Goal: Task Accomplishment & Management: Manage account settings

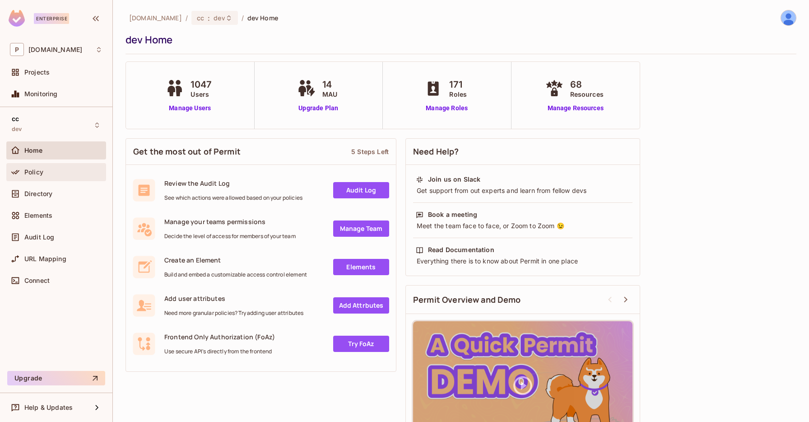
click at [34, 181] on div "Policy" at bounding box center [56, 172] width 100 height 18
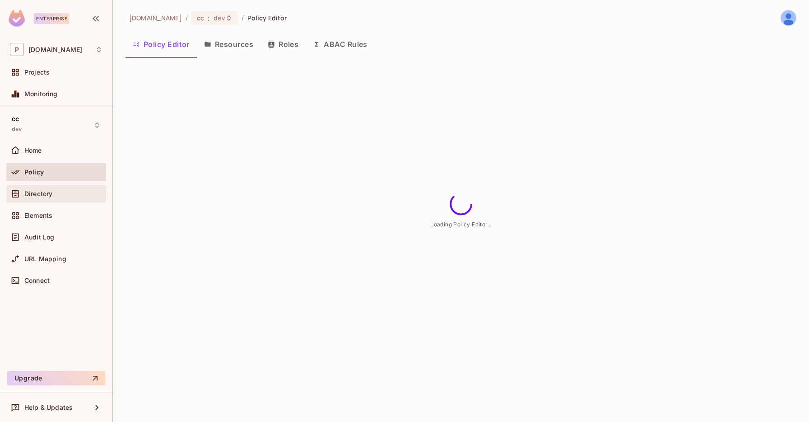
click at [65, 197] on div "Directory" at bounding box center [63, 193] width 78 height 7
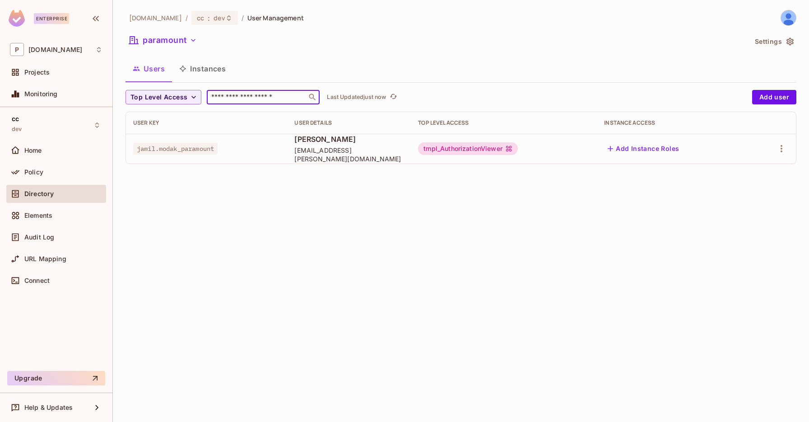
click at [264, 93] on input "text" at bounding box center [256, 97] width 95 height 9
type input "*"
click at [154, 42] on button "paramount" at bounding box center [163, 40] width 75 height 14
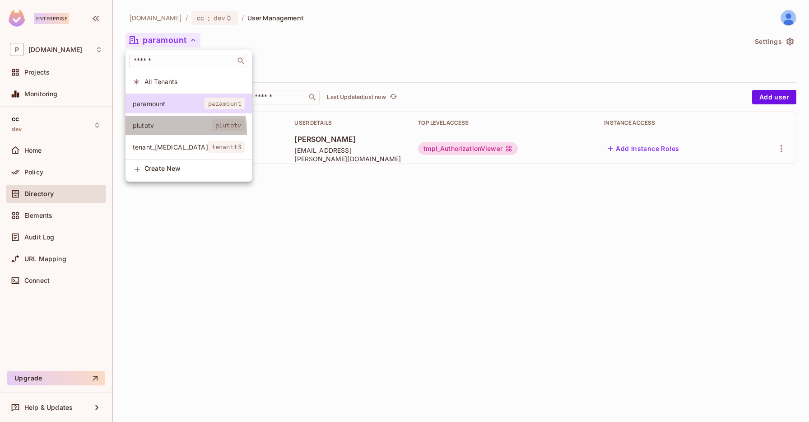
click at [167, 131] on li "plutotv plutotv" at bounding box center [189, 125] width 126 height 19
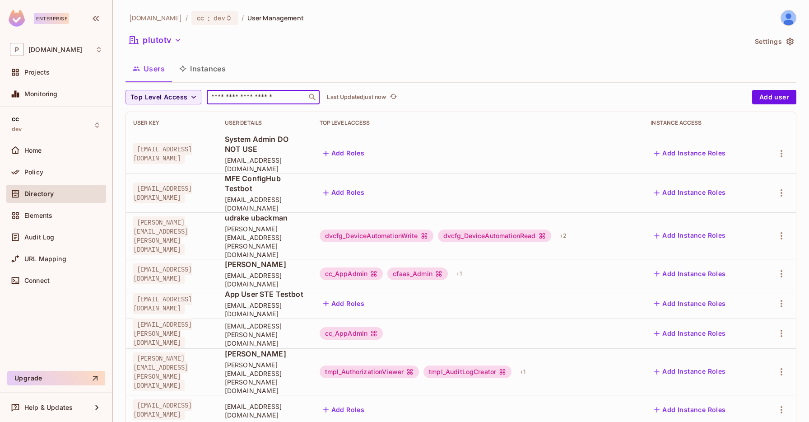
click at [234, 93] on input "text" at bounding box center [256, 97] width 95 height 9
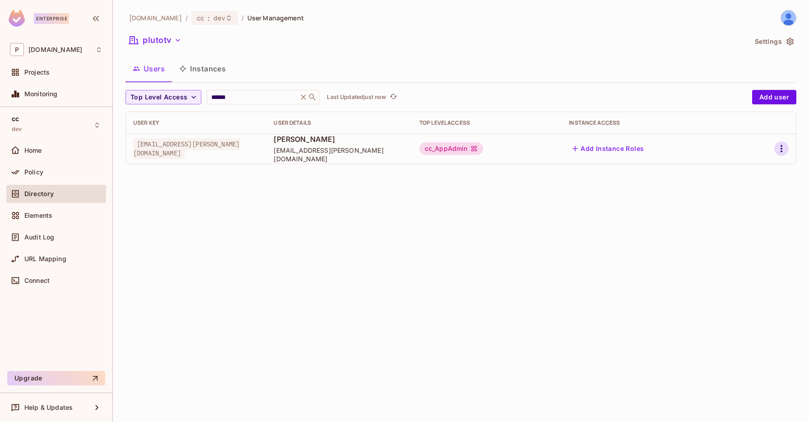
click at [779, 148] on icon "button" at bounding box center [781, 148] width 11 height 11
click at [730, 185] on div "Edit Attributes" at bounding box center [750, 189] width 45 height 9
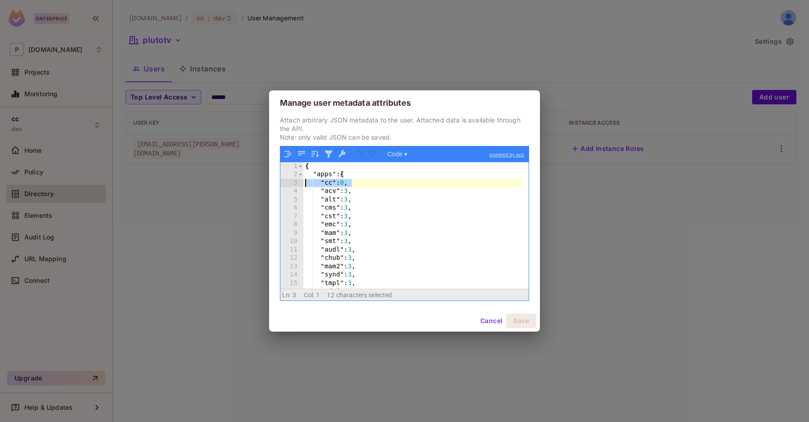
drag, startPoint x: 357, startPoint y: 184, endPoint x: 290, endPoint y: 184, distance: 66.4
click at [290, 184] on div "1 2 3 4 5 6 7 8 9 10 11 12 13 14 15 16 17 { "apps" : { "cc" : 0 , "acv" : 3 , "…" at bounding box center [404, 225] width 248 height 126
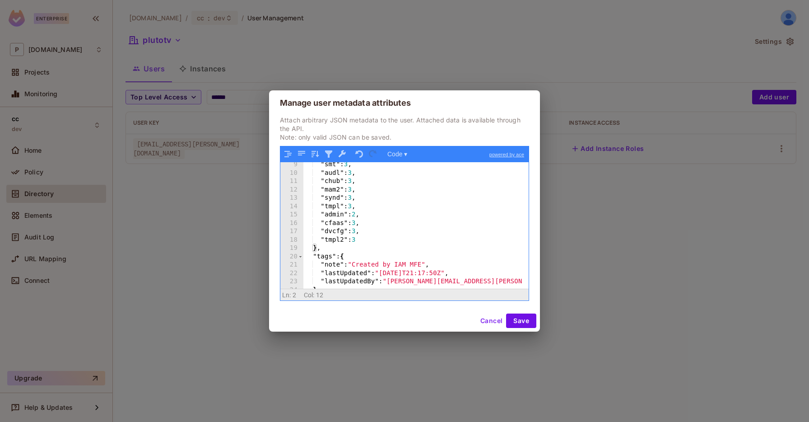
scroll to position [68, 0]
drag, startPoint x: 314, startPoint y: 214, endPoint x: 374, endPoint y: 214, distance: 60.5
click at [374, 214] on div ""smt" : 3 , "audl" : 3 , "chub" : 3 , "mam2" : 3 , "synd" : 3 , "tmpl" : 3 , "a…" at bounding box center [412, 231] width 219 height 143
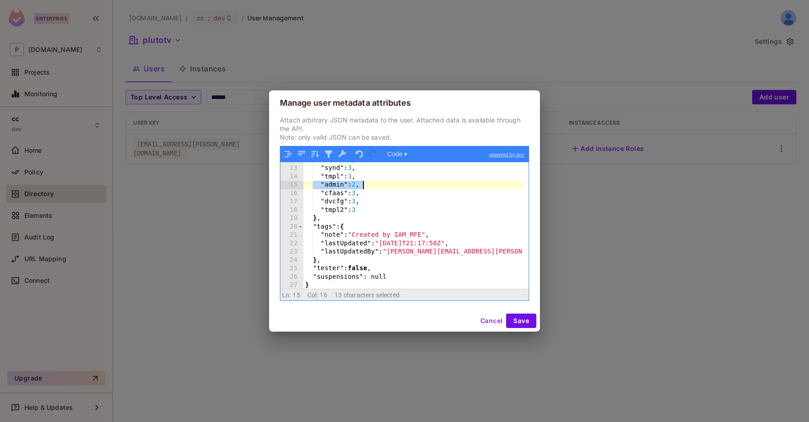
scroll to position [99, 0]
click at [530, 320] on button "Save" at bounding box center [521, 320] width 30 height 14
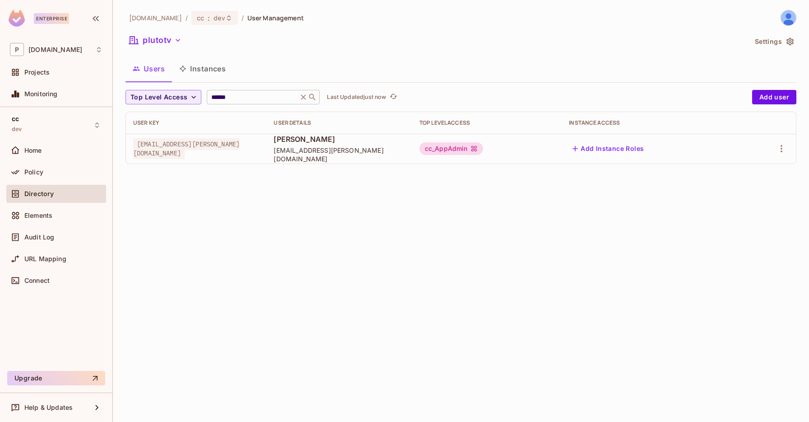
click at [237, 94] on input "******" at bounding box center [252, 97] width 86 height 9
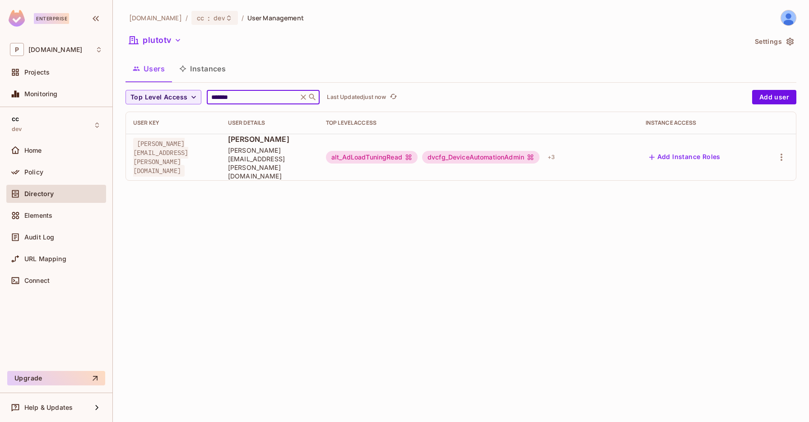
click at [774, 140] on td at bounding box center [777, 157] width 37 height 47
click at [784, 152] on icon "button" at bounding box center [781, 157] width 11 height 11
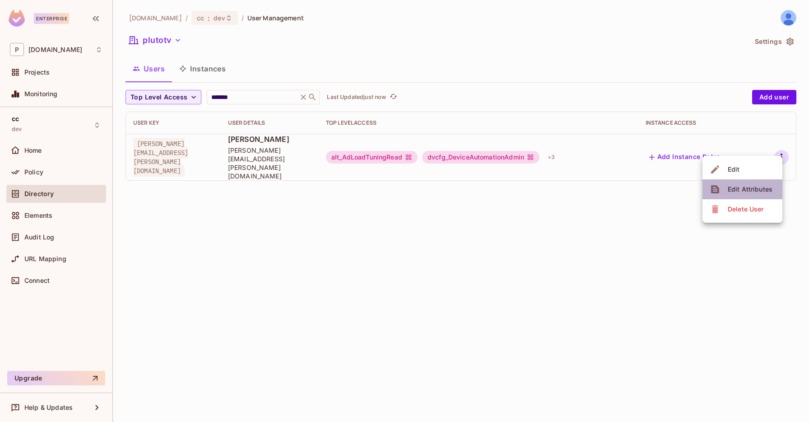
click at [749, 185] on div "Edit Attributes" at bounding box center [750, 189] width 45 height 9
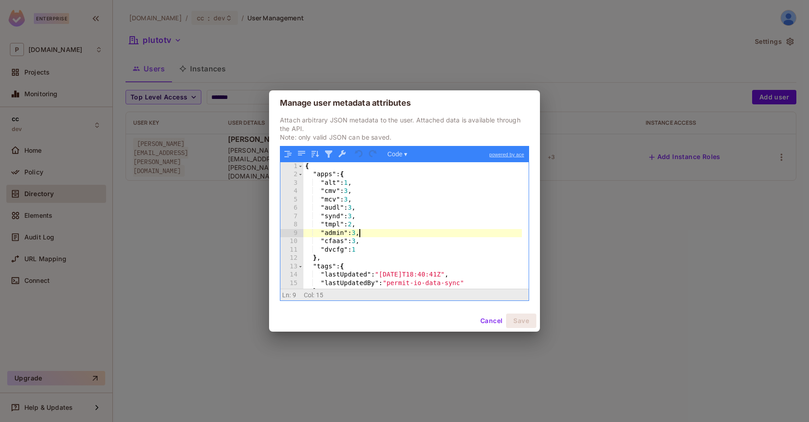
click at [358, 235] on div "{ "apps" : { "alt" : 1 , "cmv" : 3 , "mcv" : 3 , "audl" : 3 , "synd" : 3 , "tmp…" at bounding box center [412, 233] width 219 height 143
click at [490, 317] on button "Cancel" at bounding box center [491, 320] width 29 height 14
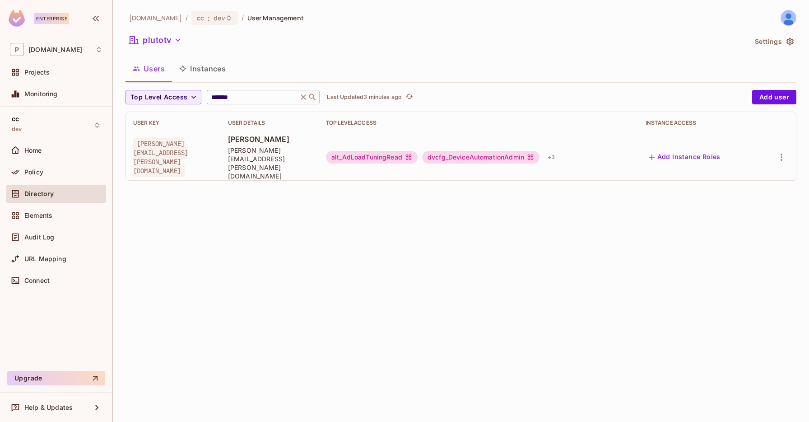
click at [251, 96] on input "*******" at bounding box center [252, 97] width 86 height 9
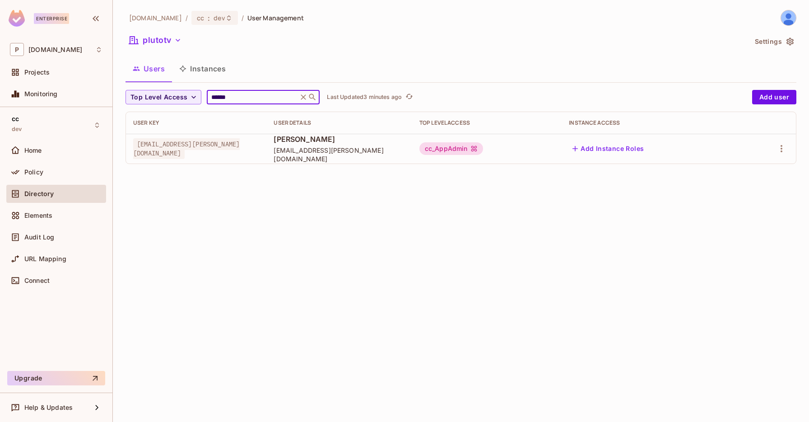
type input "******"
drag, startPoint x: 302, startPoint y: 155, endPoint x: 326, endPoint y: 157, distance: 23.5
click at [326, 157] on td "Jamil Modak jamll.modak@pluto.tv" at bounding box center [338, 149] width 145 height 30
click at [326, 157] on span "jamll.modak@pluto.tv" at bounding box center [339, 154] width 131 height 17
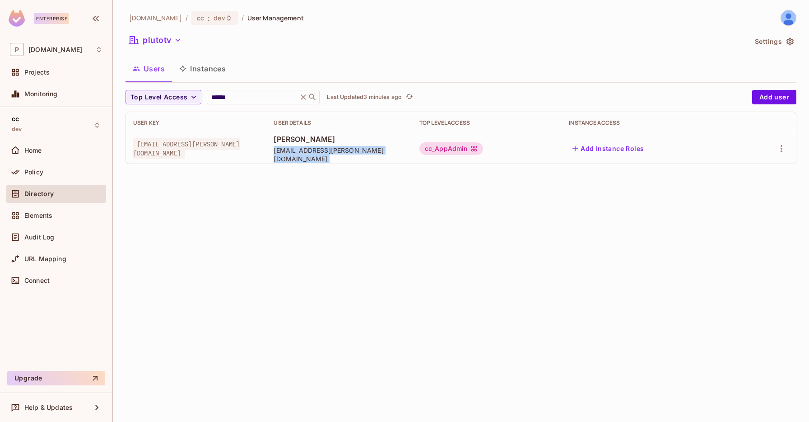
click at [326, 157] on span "jamll.modak@pluto.tv" at bounding box center [339, 154] width 131 height 17
click at [322, 143] on span "[PERSON_NAME]" at bounding box center [339, 139] width 131 height 10
click at [317, 151] on span "jamll.modak@pluto.tv" at bounding box center [339, 154] width 131 height 17
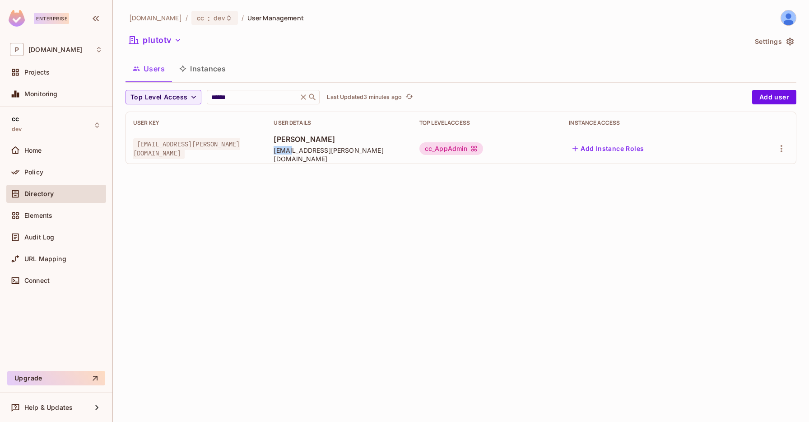
click at [314, 153] on span "jamll.modak@pluto.tv" at bounding box center [339, 154] width 131 height 17
click at [771, 146] on div at bounding box center [768, 148] width 41 height 14
click at [782, 149] on icon "button" at bounding box center [781, 148] width 11 height 11
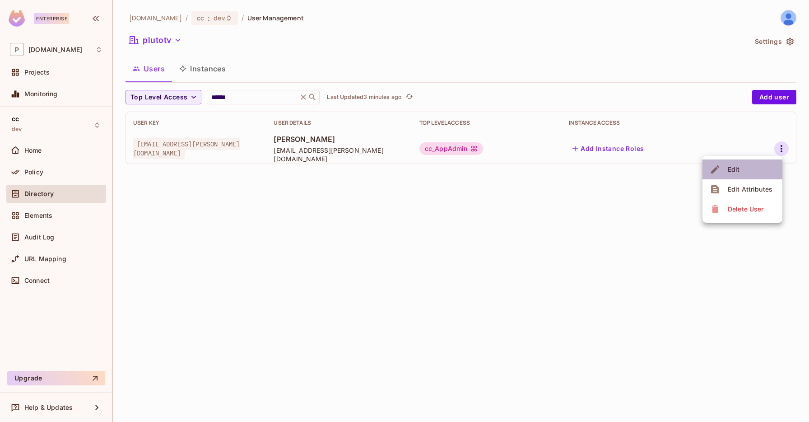
click at [754, 170] on li "Edit" at bounding box center [743, 169] width 80 height 20
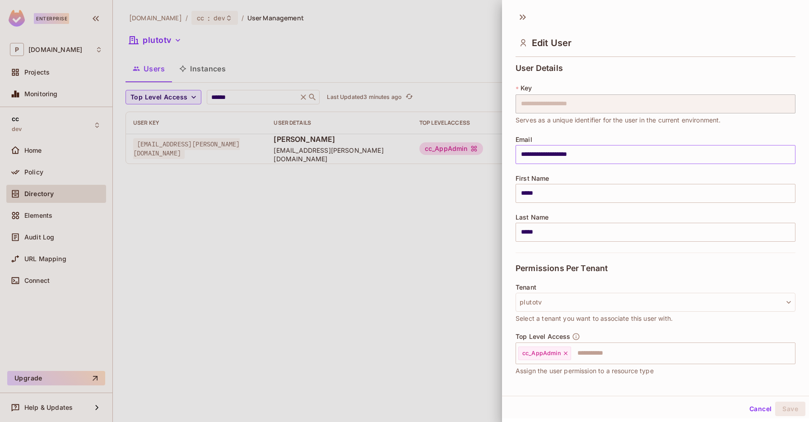
click at [531, 153] on input "**********" at bounding box center [656, 154] width 280 height 19
click at [537, 153] on input "**********" at bounding box center [656, 154] width 280 height 19
type input "**********"
click at [789, 411] on button "Save" at bounding box center [790, 408] width 30 height 14
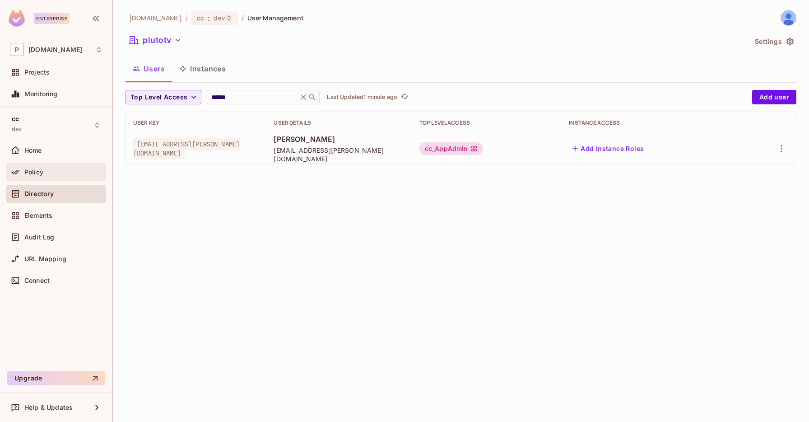
click at [34, 174] on span "Policy" at bounding box center [33, 171] width 19 height 7
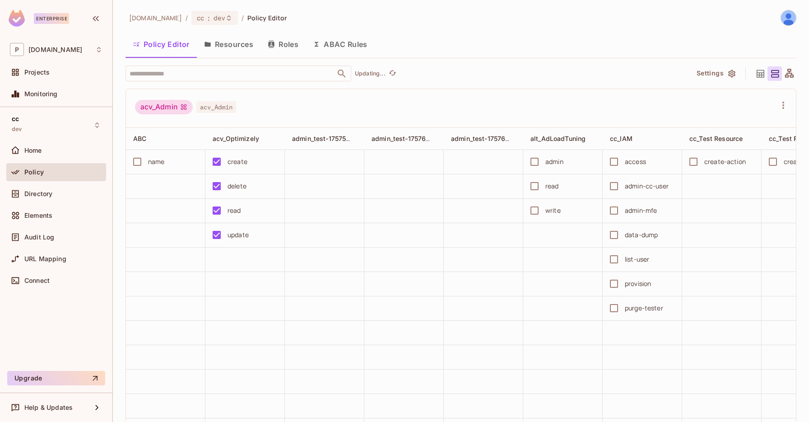
click at [214, 78] on input "text" at bounding box center [230, 73] width 206 height 16
click at [214, 75] on input "text" at bounding box center [230, 73] width 206 height 16
type input "****"
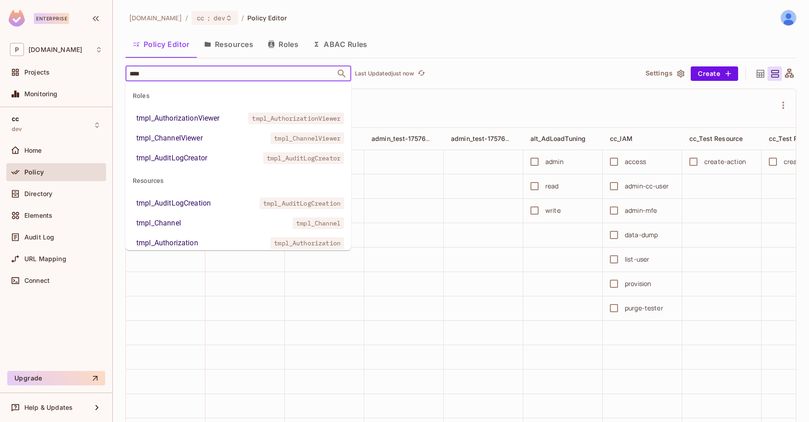
click at [207, 125] on li "tmpl_AuthorizationViewer tmpl_AuthorizationViewer" at bounding box center [239, 118] width 226 height 16
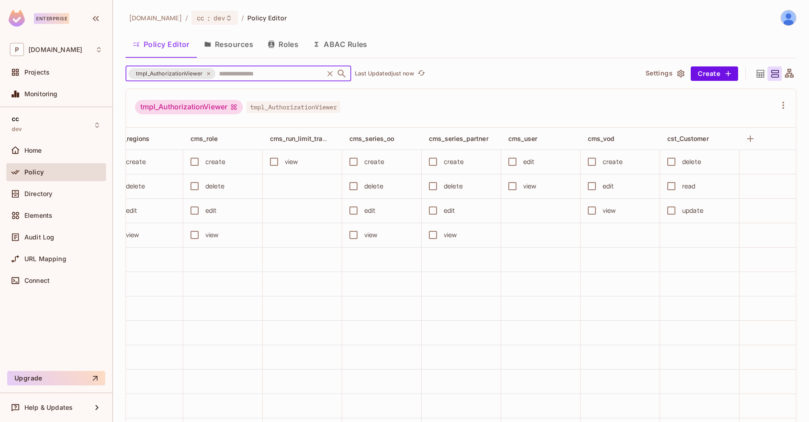
scroll to position [0, 1727]
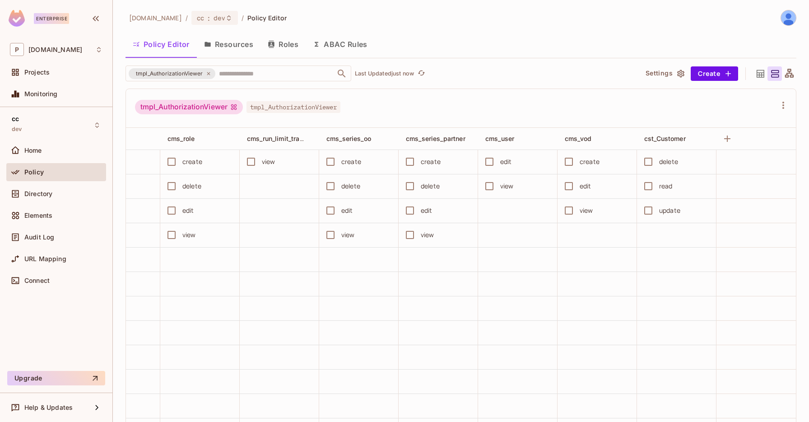
click at [785, 71] on icon at bounding box center [789, 73] width 9 height 9
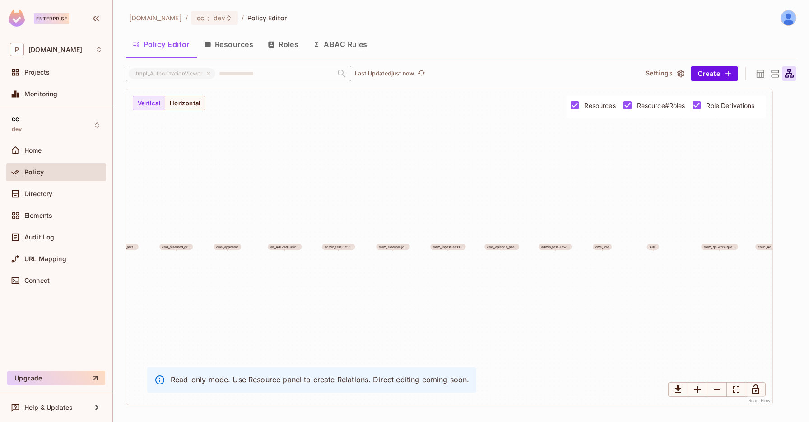
click at [762, 77] on icon at bounding box center [761, 74] width 8 height 8
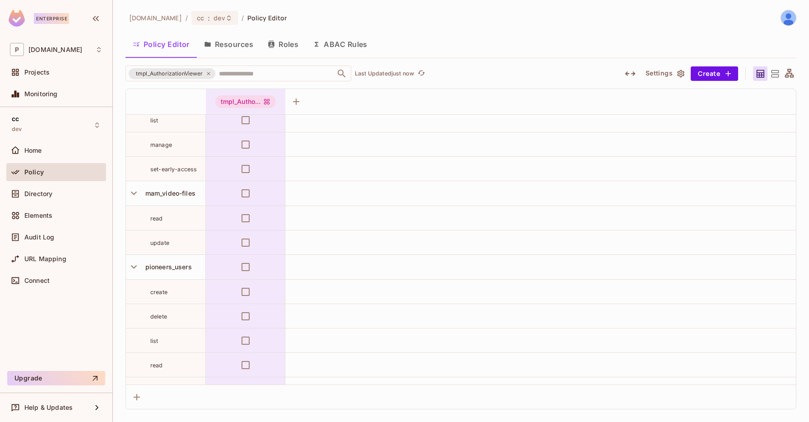
scroll to position [6320, 0]
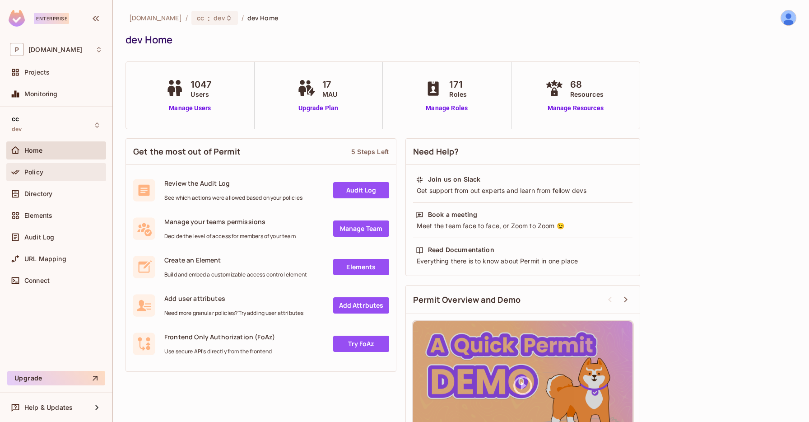
click at [56, 168] on div "Policy" at bounding box center [56, 172] width 93 height 11
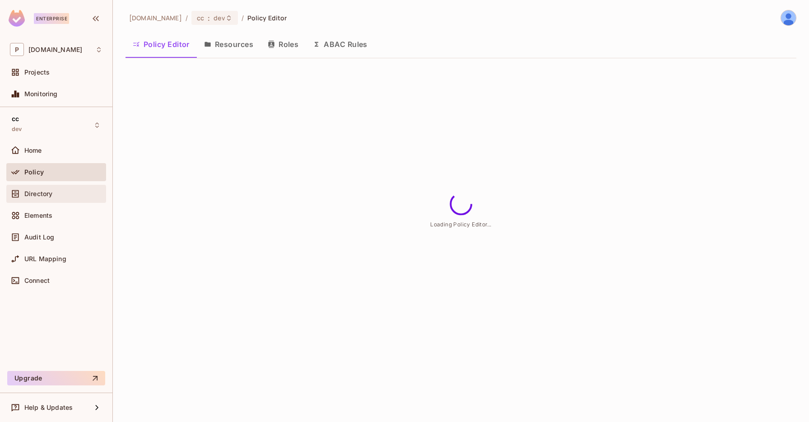
click at [54, 200] on div "Directory" at bounding box center [56, 194] width 100 height 18
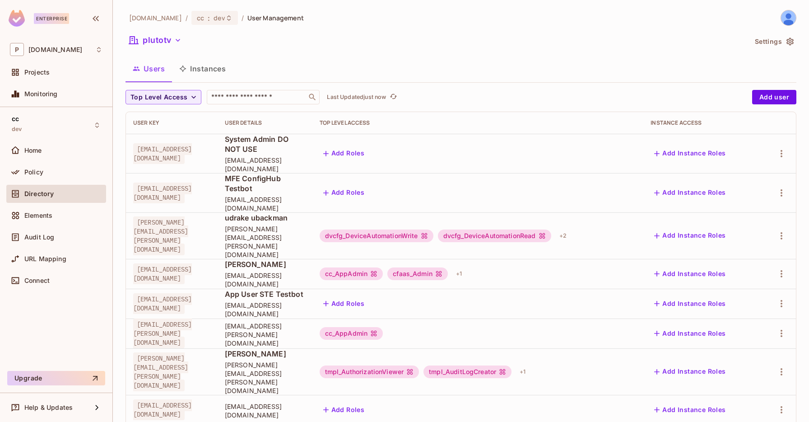
click at [183, 50] on div "plutotv" at bounding box center [436, 41] width 621 height 17
click at [172, 45] on button "plutotv" at bounding box center [156, 40] width 60 height 14
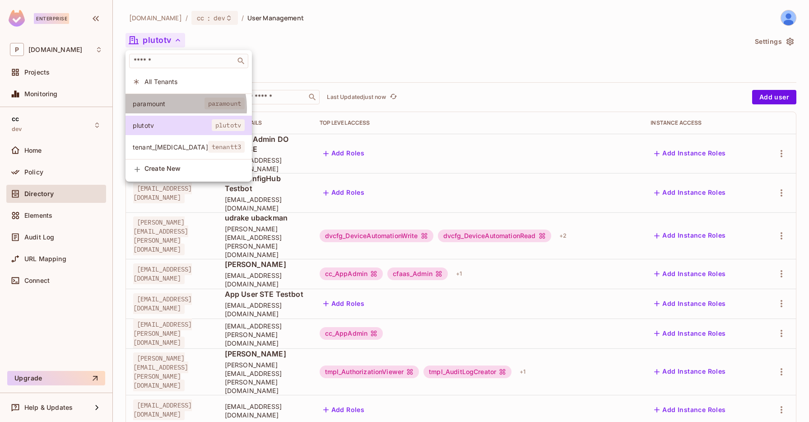
click at [177, 108] on li "paramount paramount" at bounding box center [189, 103] width 126 height 19
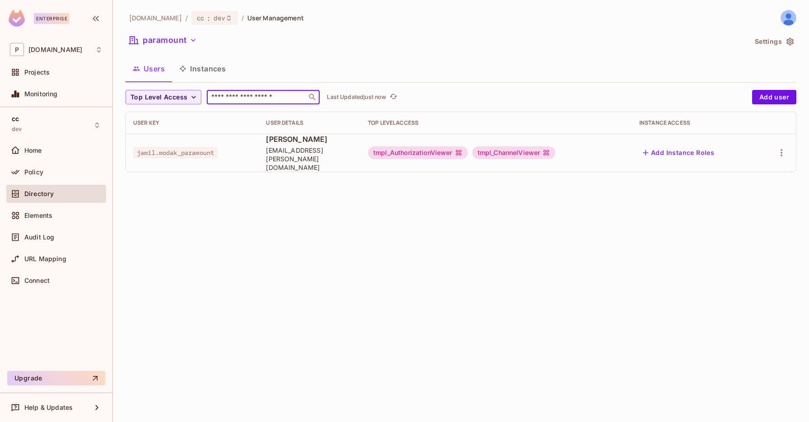
click at [281, 100] on input "text" at bounding box center [256, 97] width 95 height 9
click at [782, 97] on button "Add user" at bounding box center [774, 97] width 44 height 14
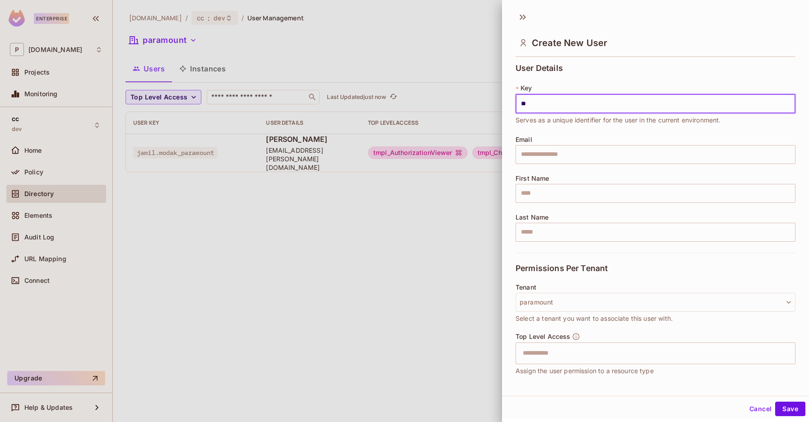
type input "*"
type input "**********"
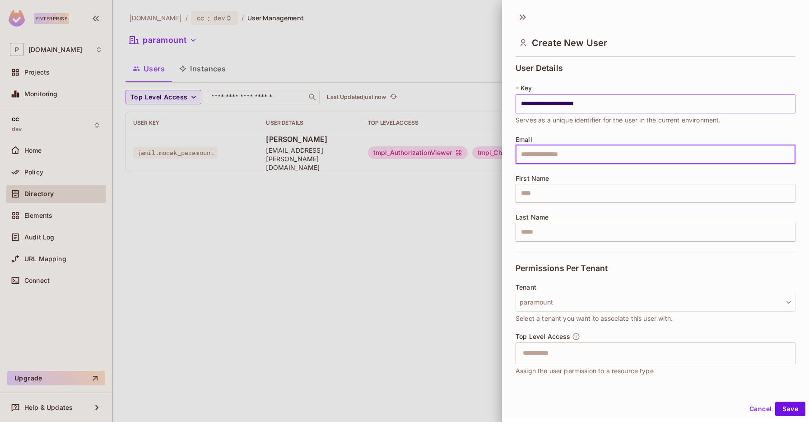
paste input "**********"
type input "**********"
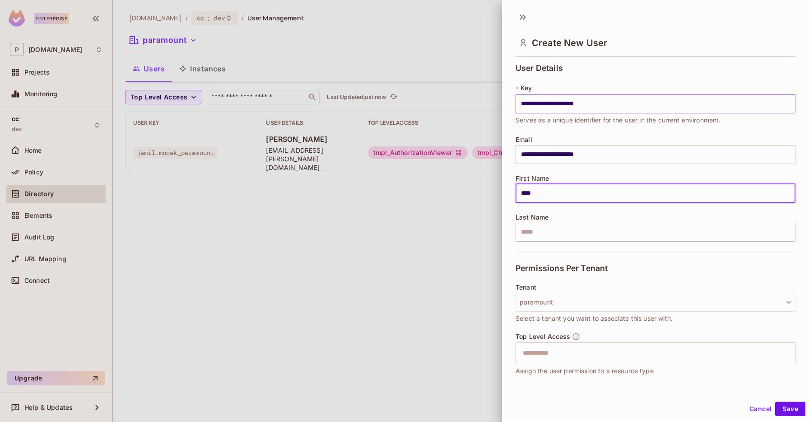
type input "****"
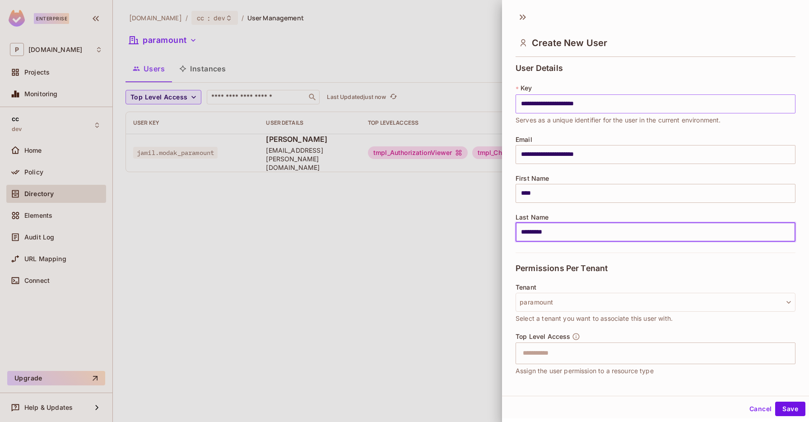
type input "*********"
click at [591, 356] on input "text" at bounding box center [647, 353] width 261 height 18
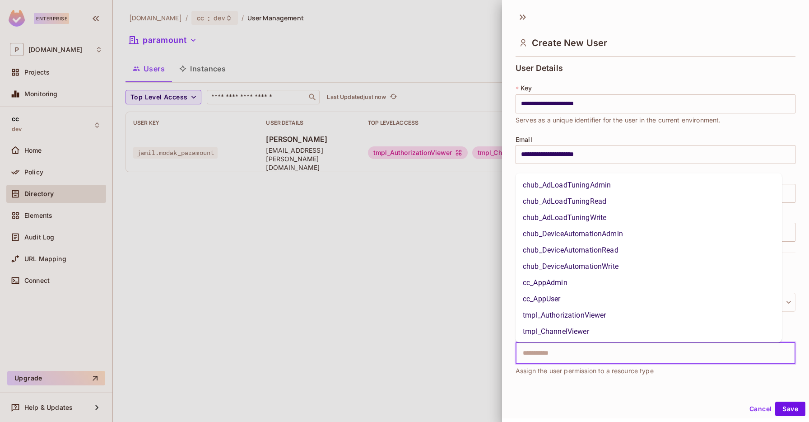
click at [570, 308] on li "tmpl_AuthorizationViewer" at bounding box center [649, 315] width 266 height 16
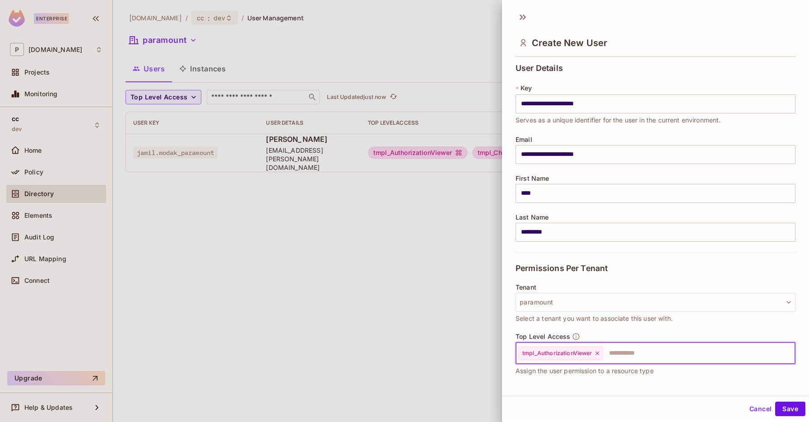
click at [647, 346] on input "text" at bounding box center [691, 353] width 174 height 18
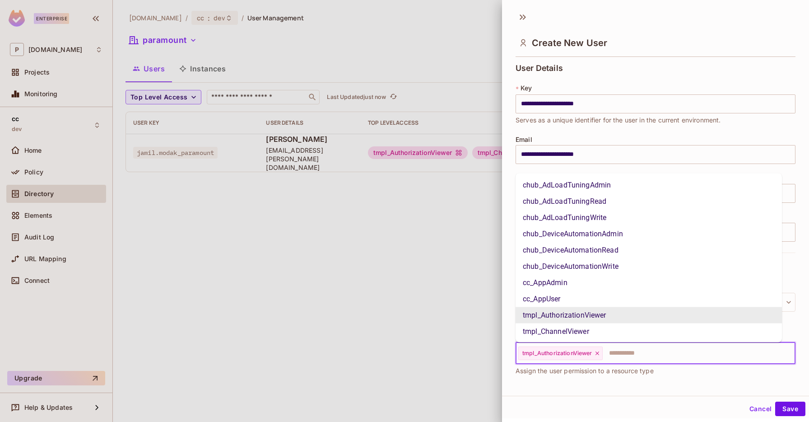
scroll to position [19, 0]
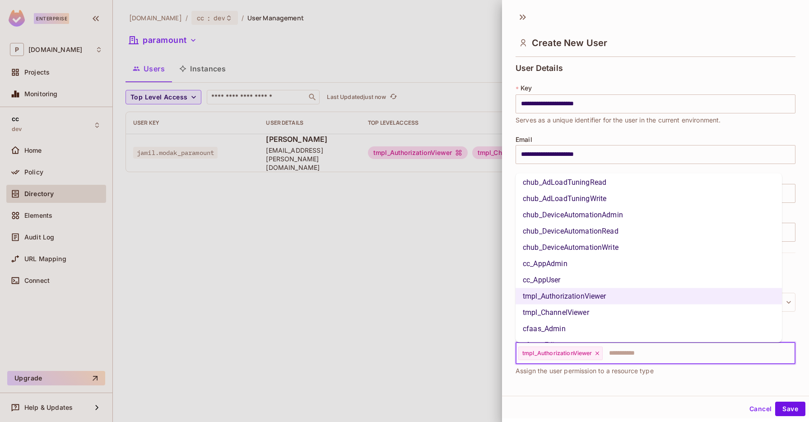
click at [607, 317] on li "tmpl_ChannelViewer" at bounding box center [649, 312] width 266 height 16
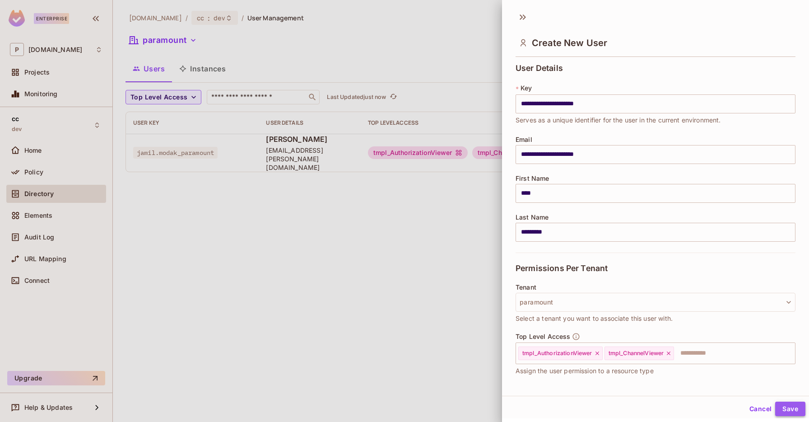
click at [789, 405] on button "Save" at bounding box center [790, 408] width 30 height 14
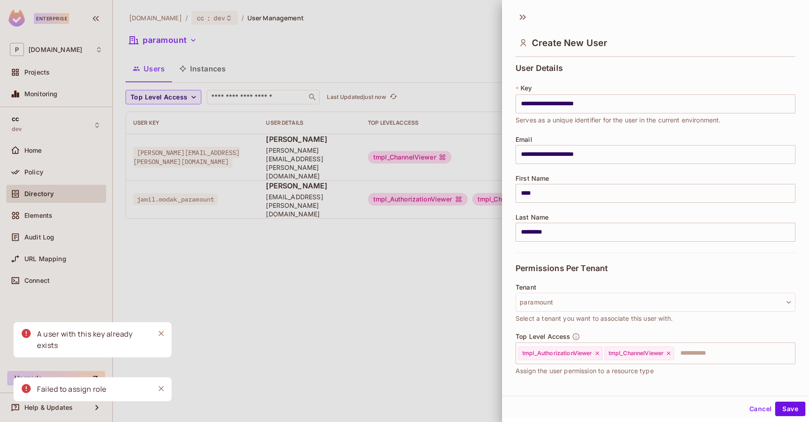
click at [448, 223] on div at bounding box center [404, 211] width 809 height 422
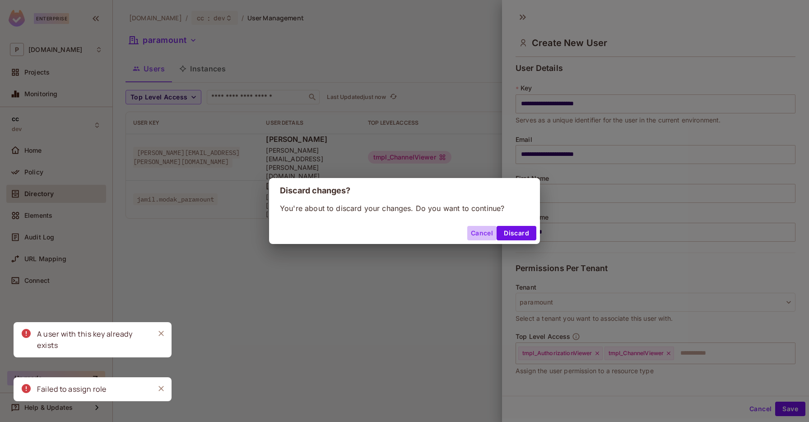
click at [470, 231] on button "Cancel" at bounding box center [481, 233] width 29 height 14
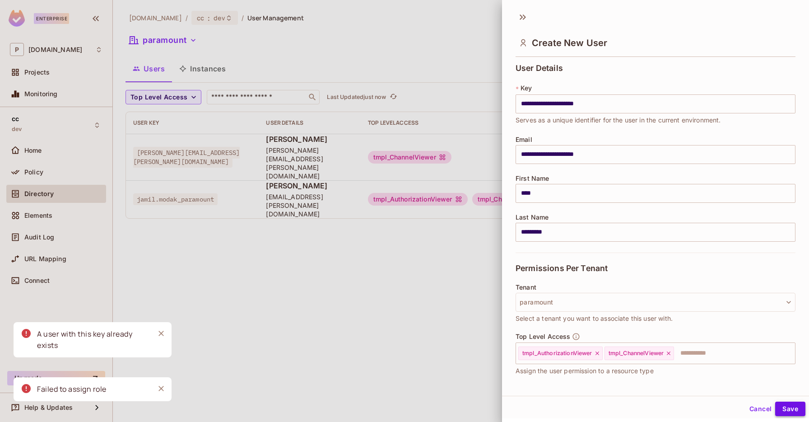
click at [784, 404] on button "Save" at bounding box center [790, 408] width 30 height 14
